Goal: Use online tool/utility: Use online tool/utility

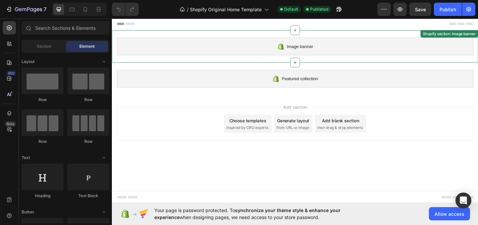
click at [309, 54] on div "Image banner" at bounding box center [311, 48] width 388 height 19
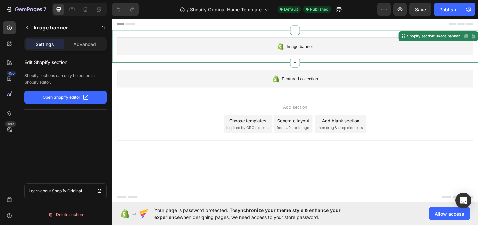
click at [306, 45] on span "Image banner" at bounding box center [316, 49] width 29 height 8
click at [53, 96] on p "Open Shopify editor" at bounding box center [62, 98] width 38 height 6
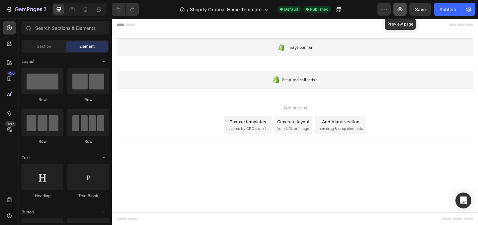
click at [399, 8] on icon "button" at bounding box center [400, 9] width 7 height 7
